Goal: Navigation & Orientation: Understand site structure

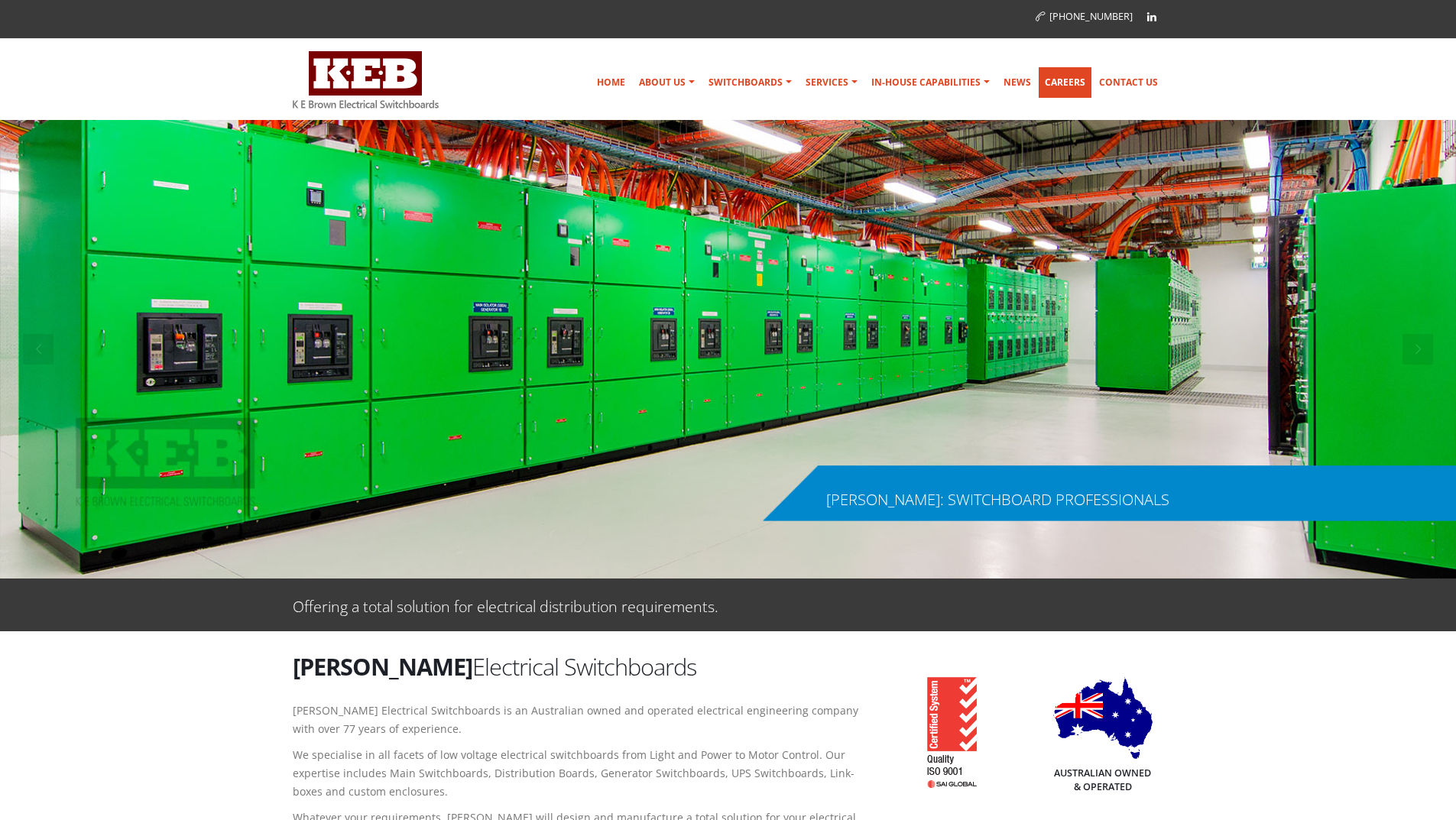
click at [1061, 81] on link "Careers" at bounding box center [1066, 82] width 53 height 30
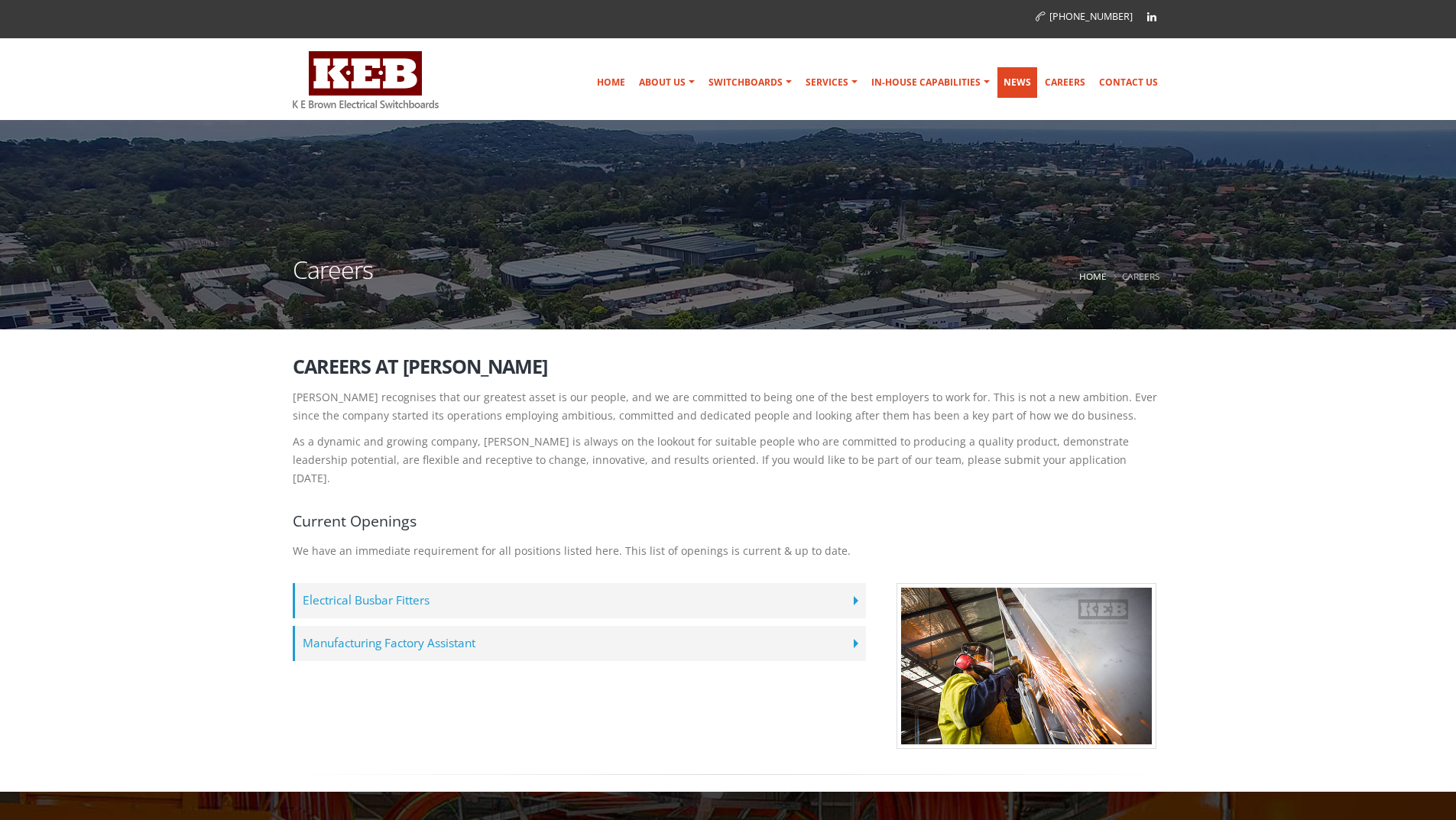
click at [1018, 79] on link "News" at bounding box center [1017, 82] width 39 height 30
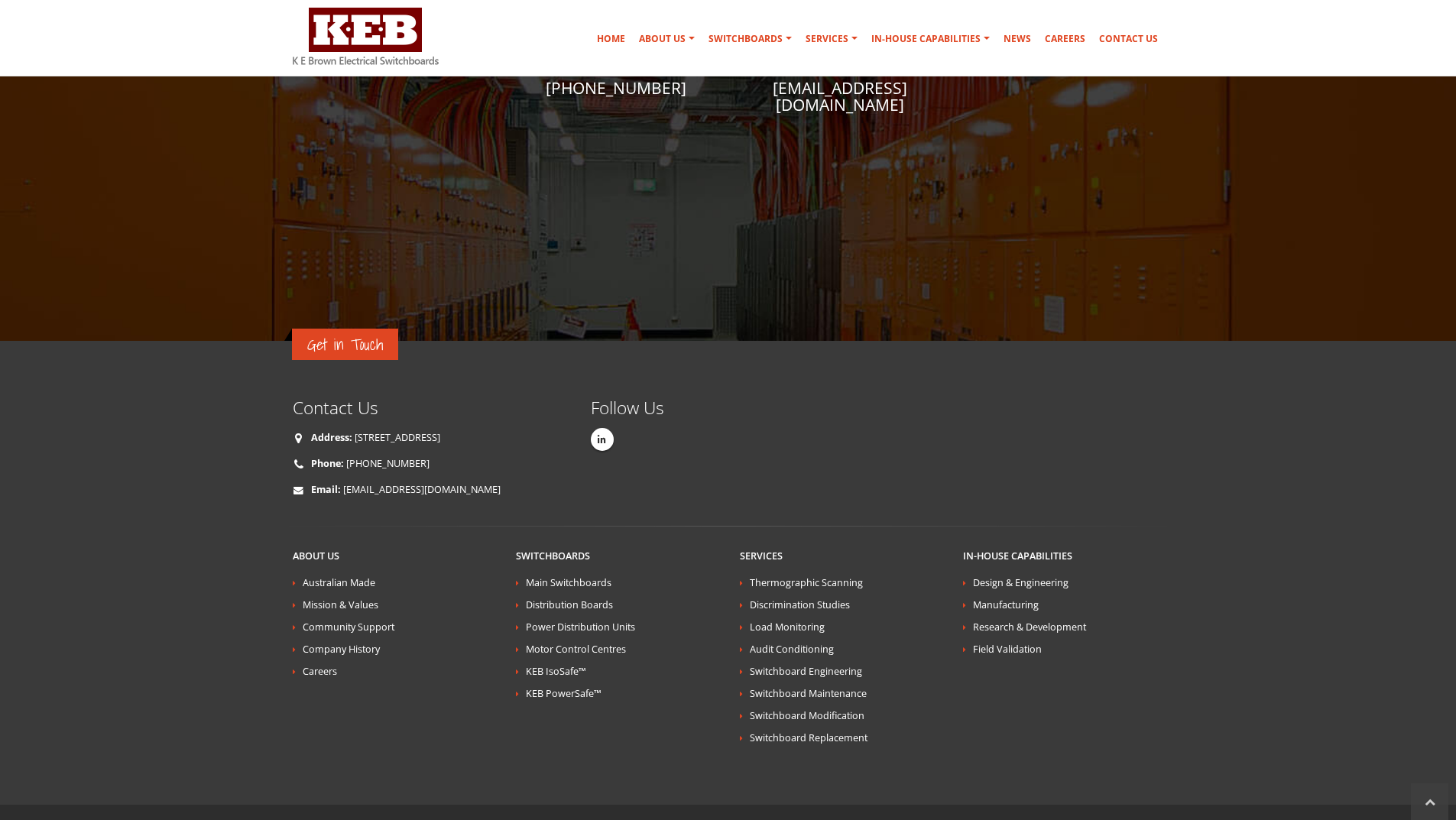
scroll to position [1045, 0]
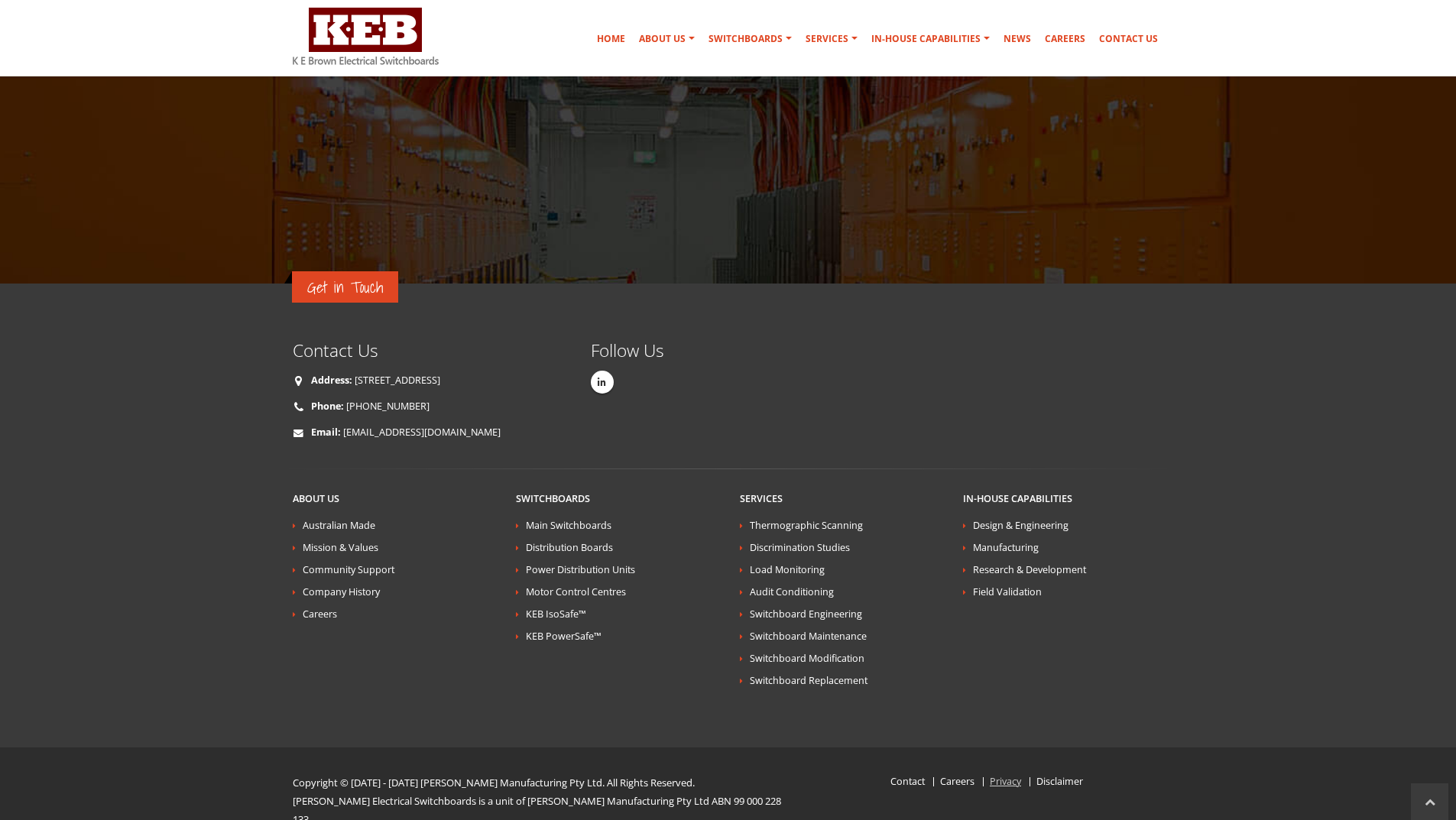
click at [1007, 775] on link "Privacy" at bounding box center [1005, 782] width 31 height 13
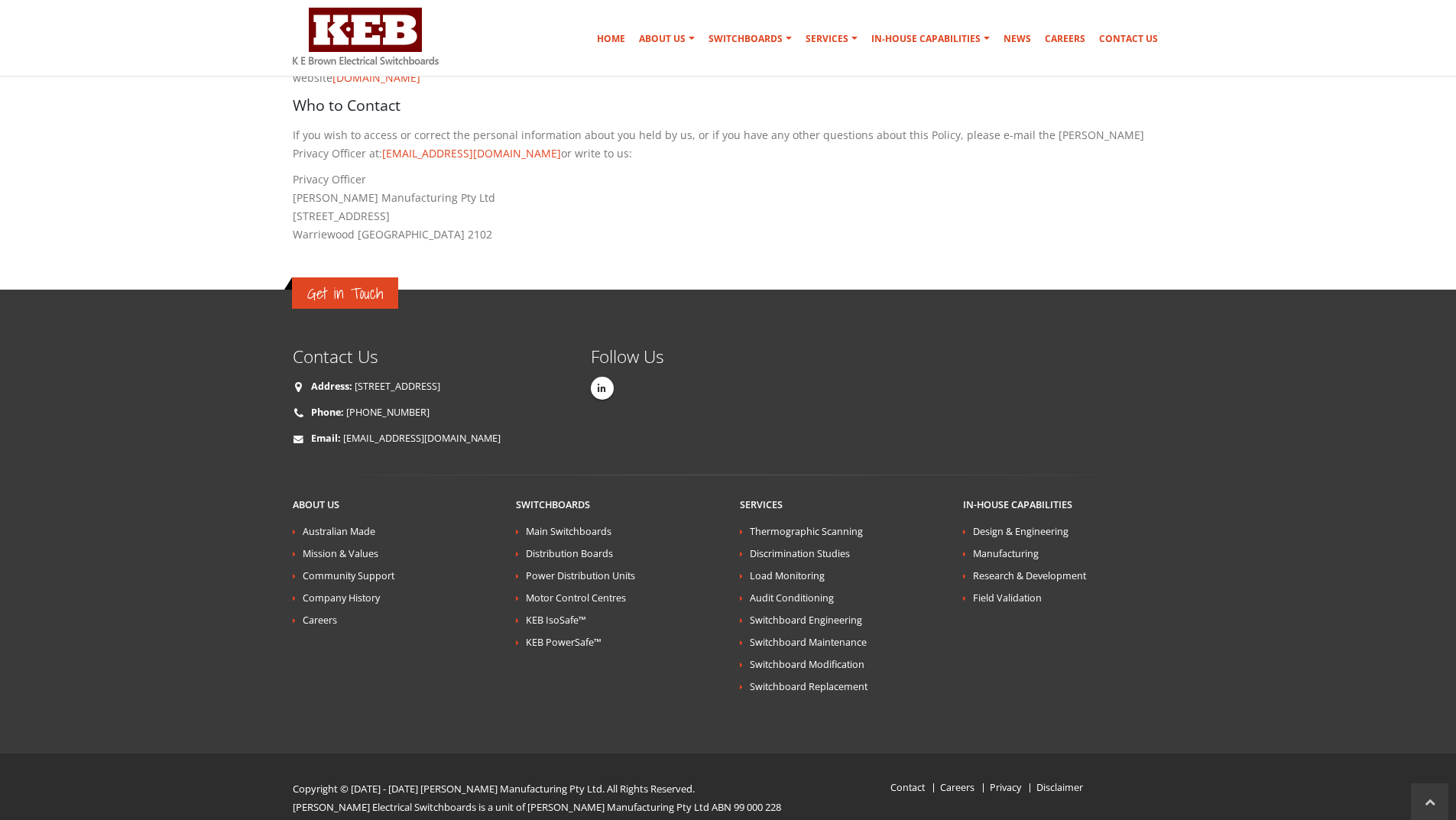
scroll to position [1484, 0]
